Goal: Find specific page/section: Find specific page/section

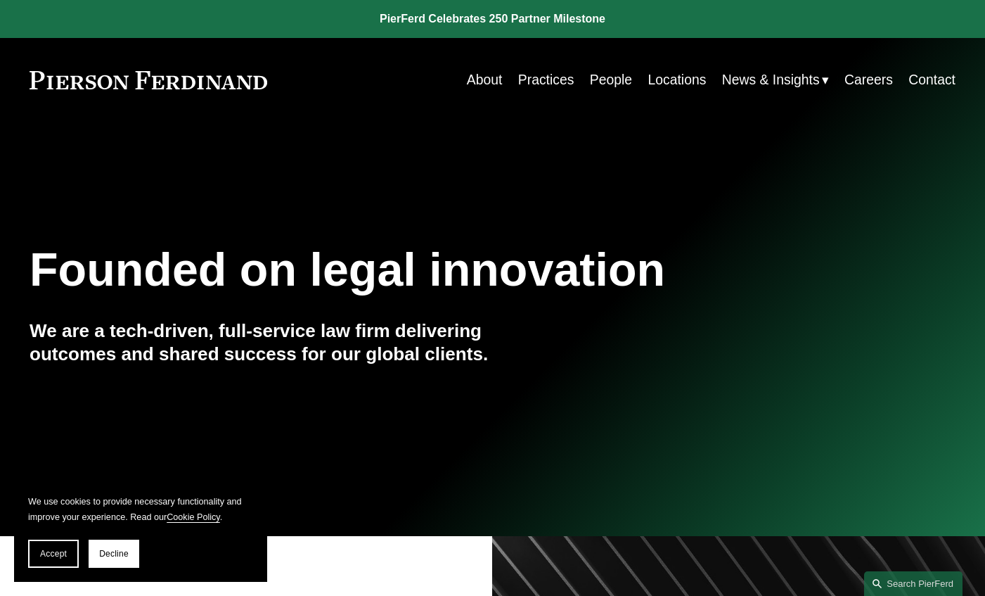
click at [870, 75] on link "Careers" at bounding box center [869, 79] width 49 height 27
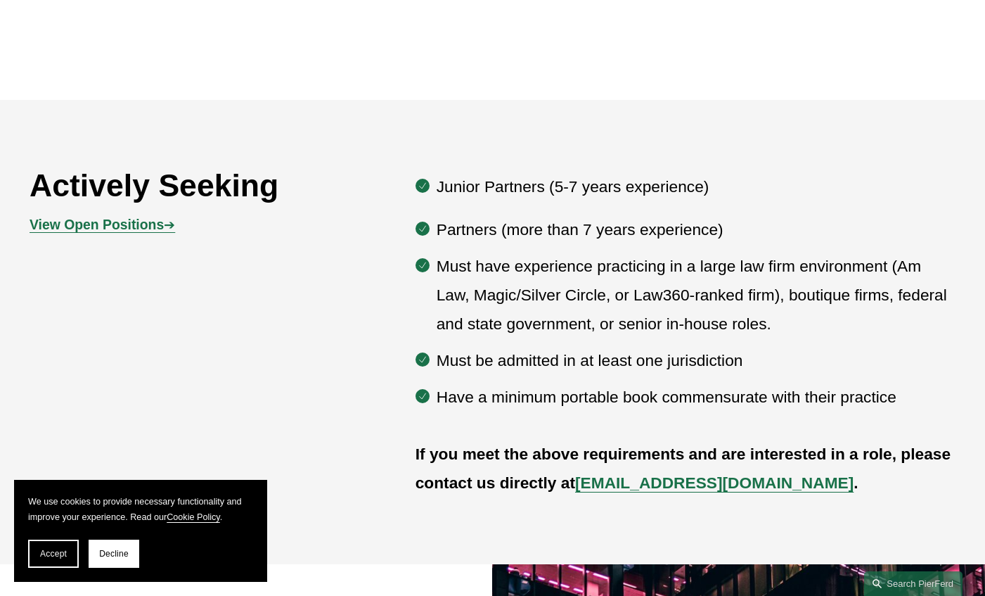
scroll to position [682, 0]
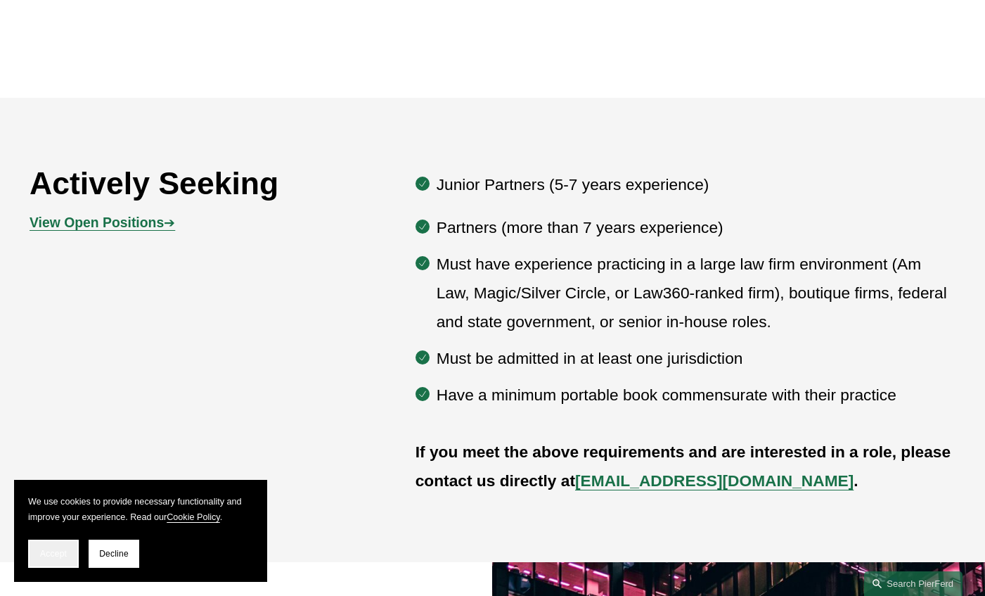
click at [50, 544] on button "Accept" at bounding box center [53, 553] width 51 height 28
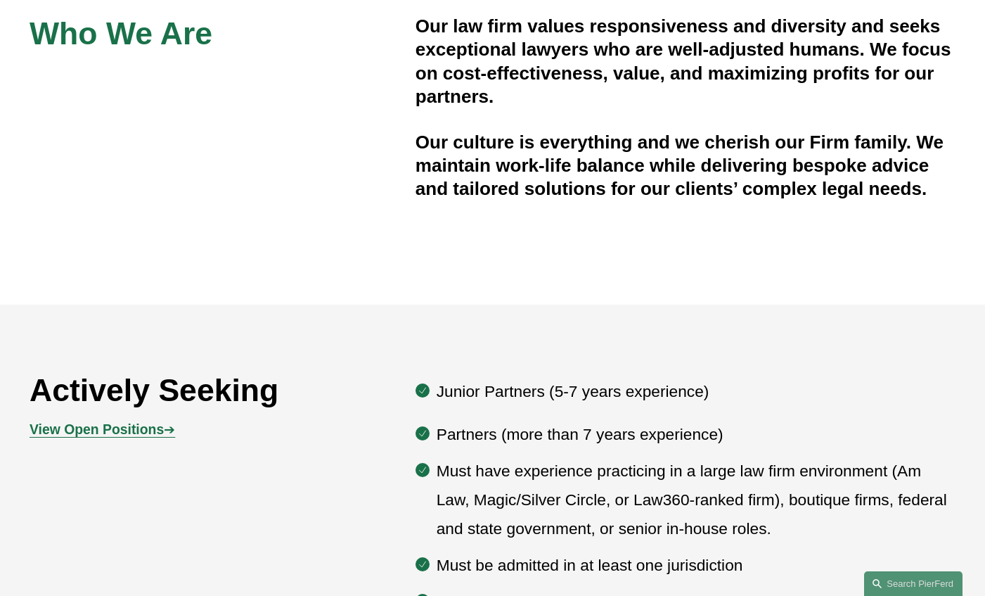
scroll to position [424, 0]
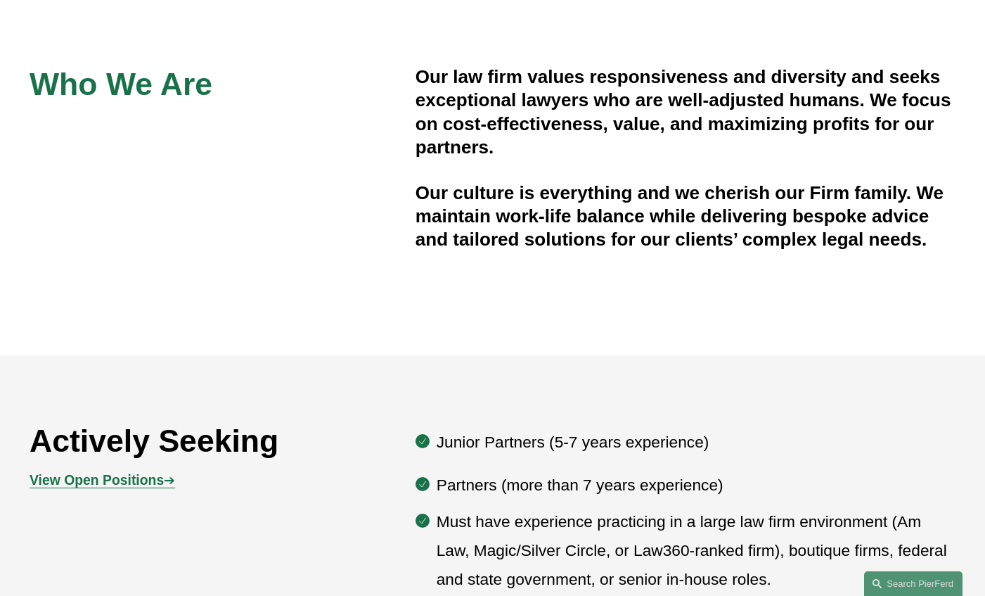
click at [120, 485] on strong "View Open Positions" at bounding box center [97, 479] width 134 height 15
